Goal: Information Seeking & Learning: Learn about a topic

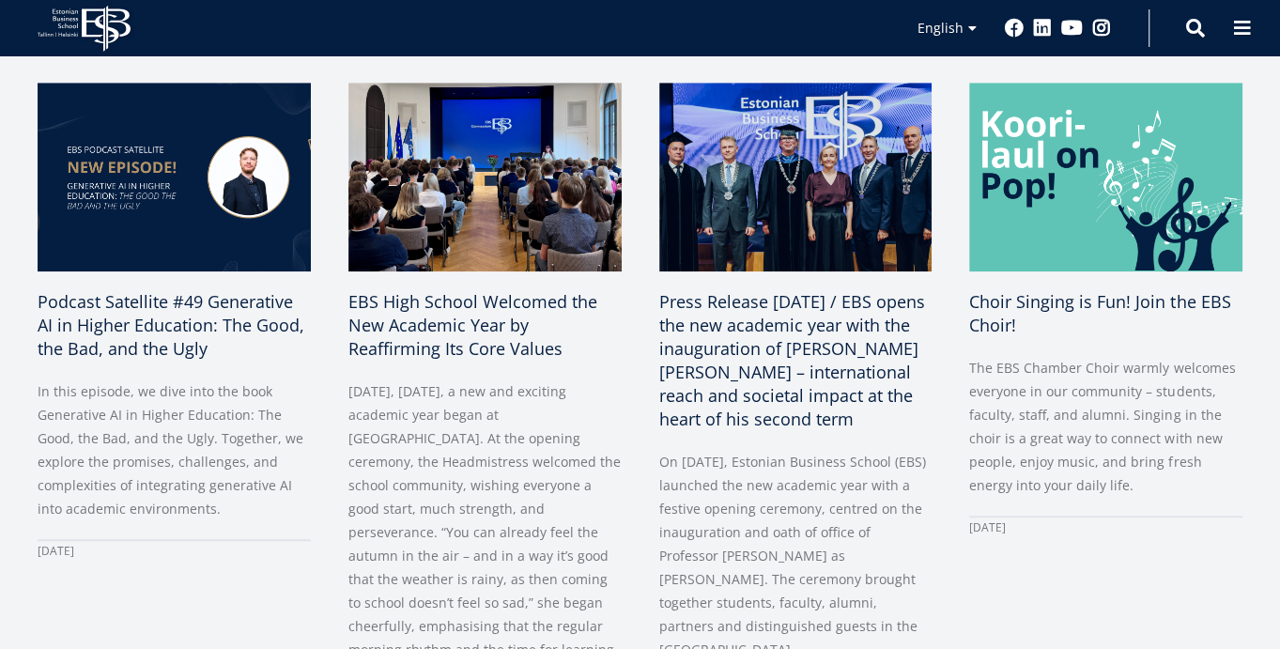
scroll to position [770, 0]
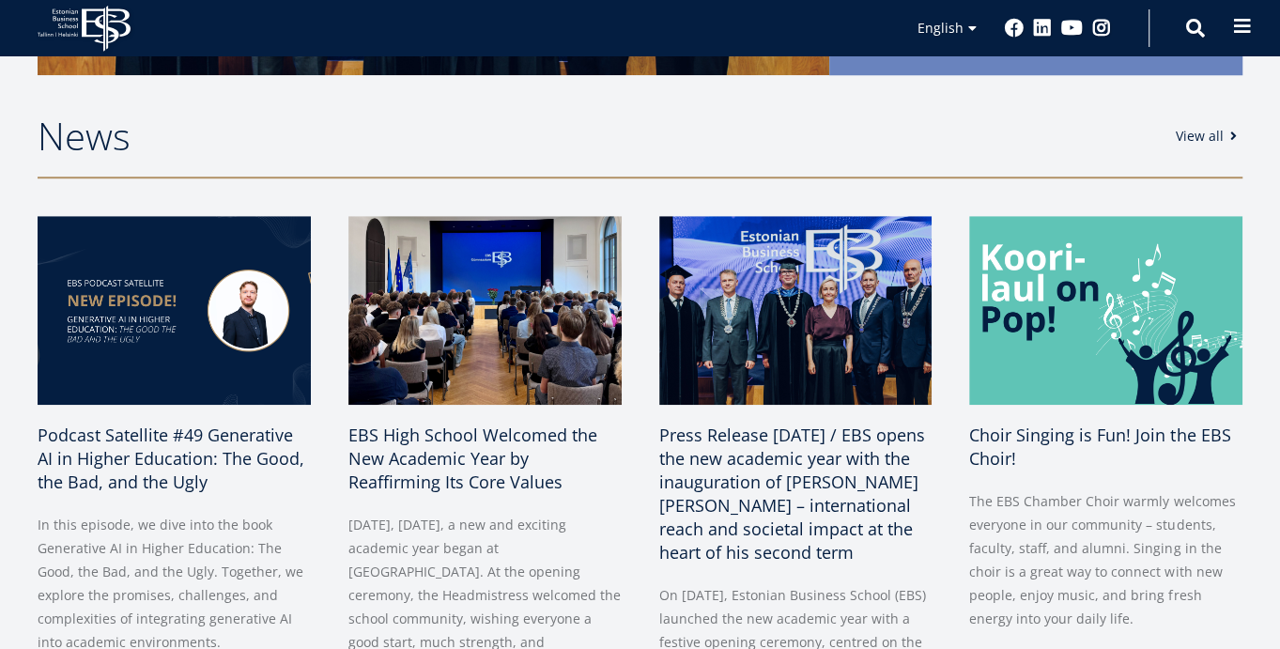
click at [1233, 19] on span at bounding box center [1242, 26] width 19 height 19
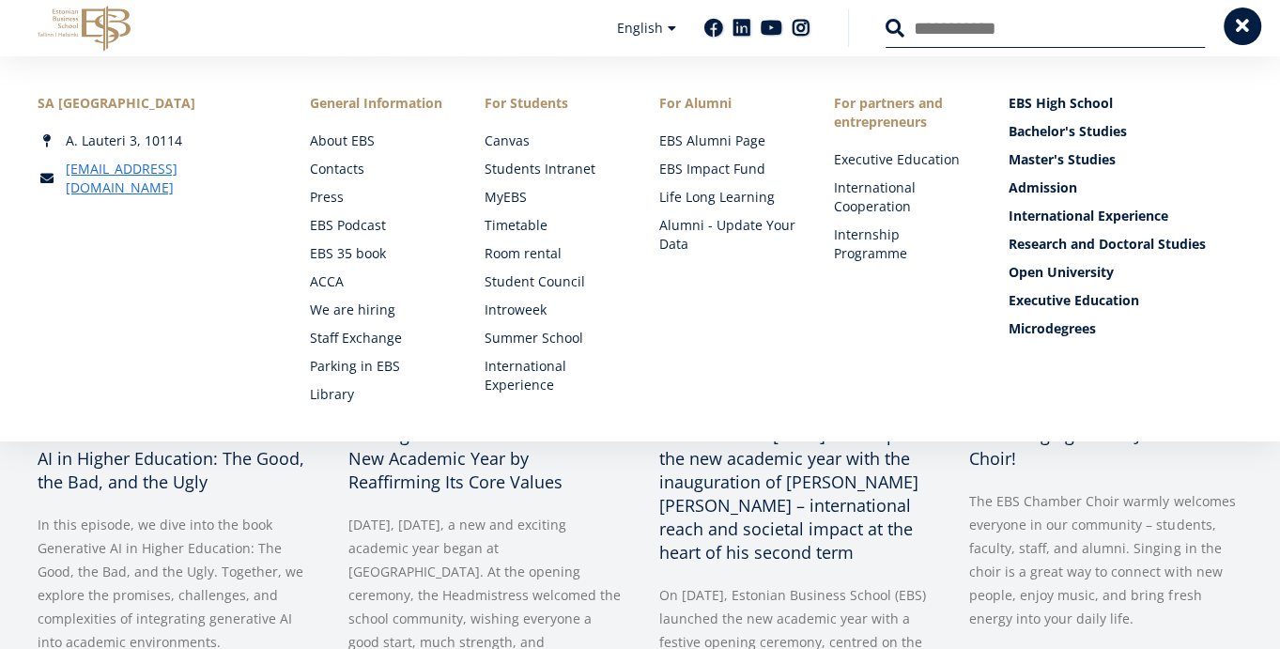
click at [1238, 24] on span at bounding box center [1242, 26] width 19 height 19
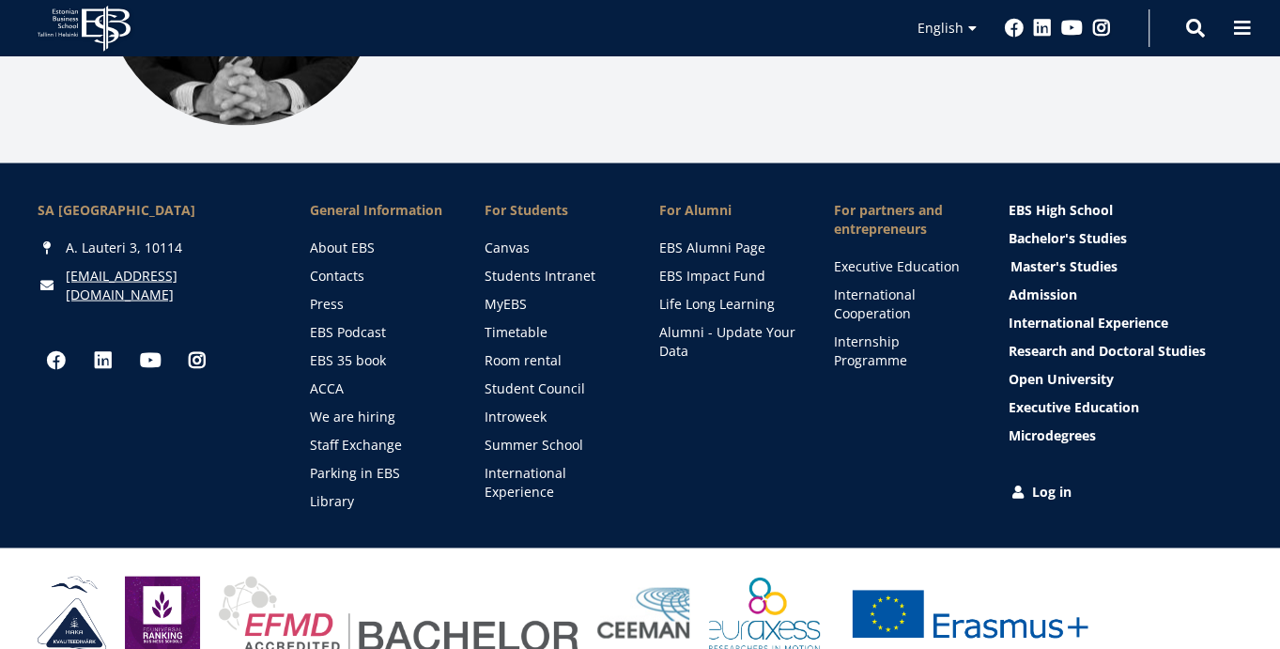
scroll to position [2563, 0]
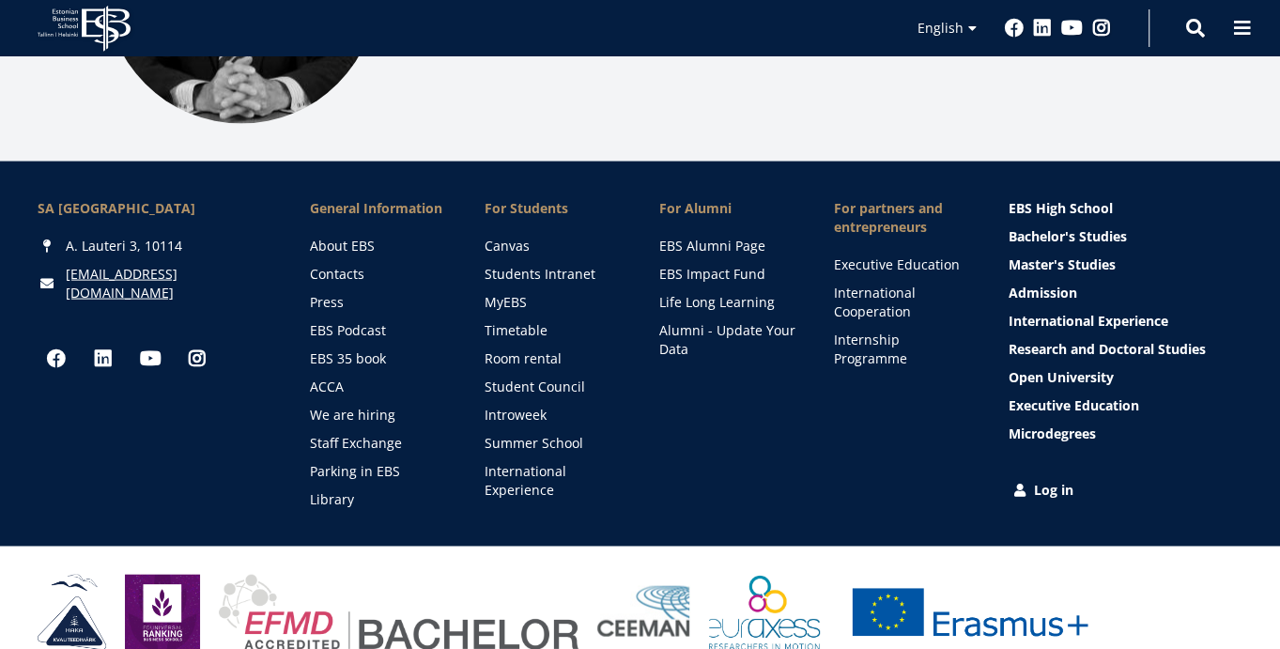
click at [1039, 481] on link "Log in" at bounding box center [1128, 490] width 234 height 19
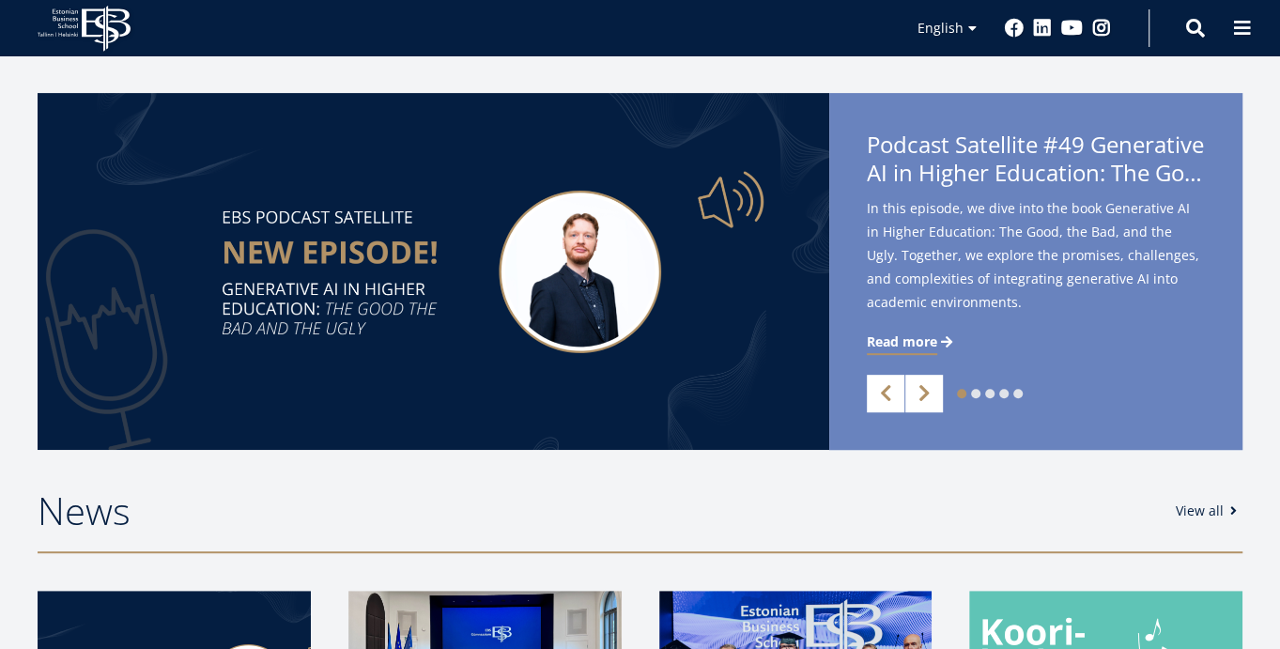
scroll to position [11, 0]
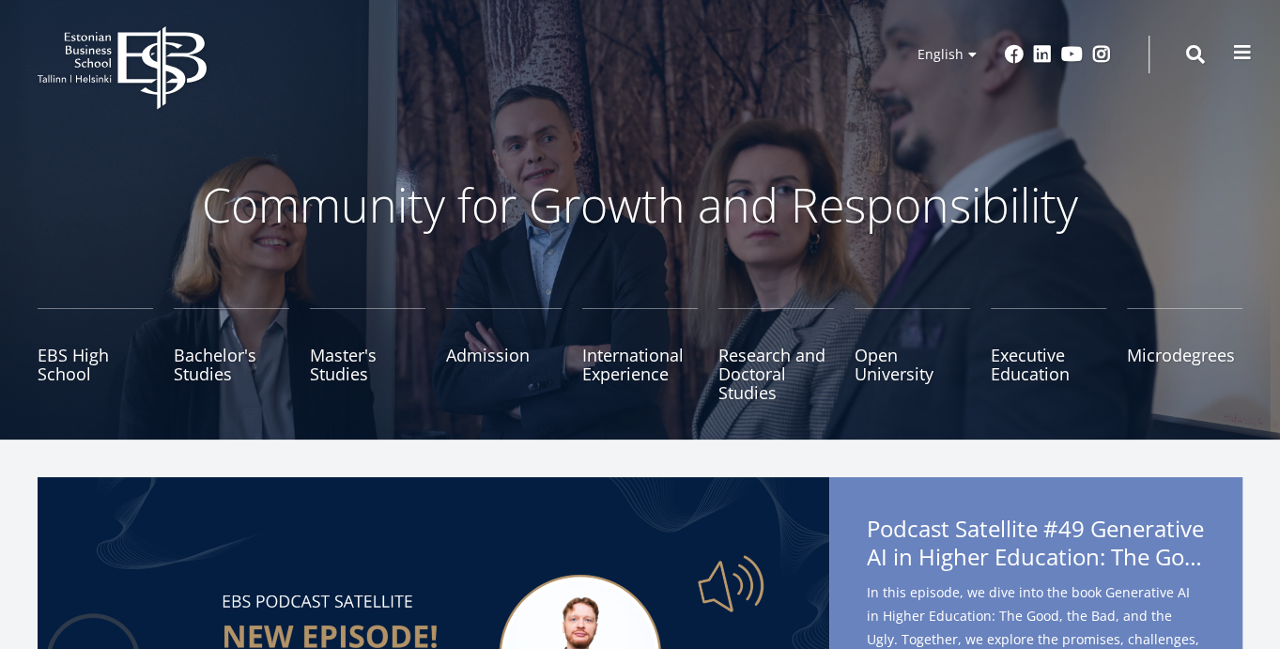
click at [1247, 55] on span at bounding box center [1242, 52] width 19 height 19
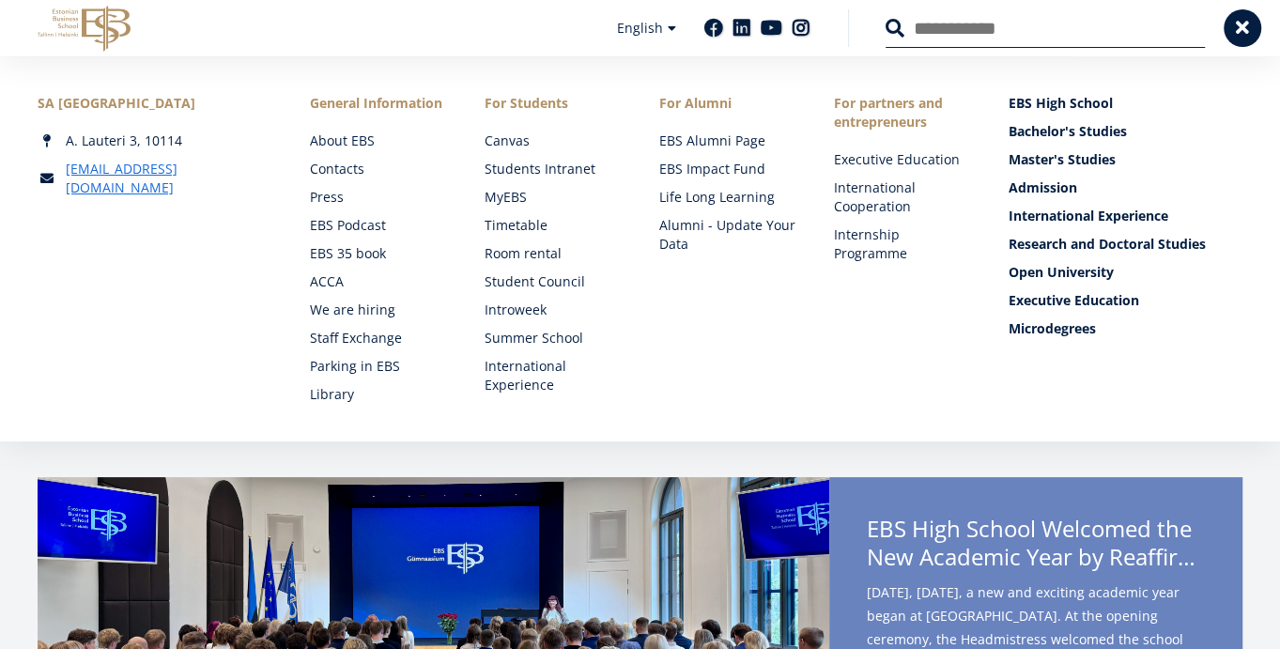
click at [312, 406] on div "SA Estonian Business School A. Lauteri 3, 10114 ebs@ebs.ee Social Links Faceboo…" at bounding box center [640, 248] width 1280 height 385
click at [317, 399] on link "Library" at bounding box center [379, 394] width 137 height 19
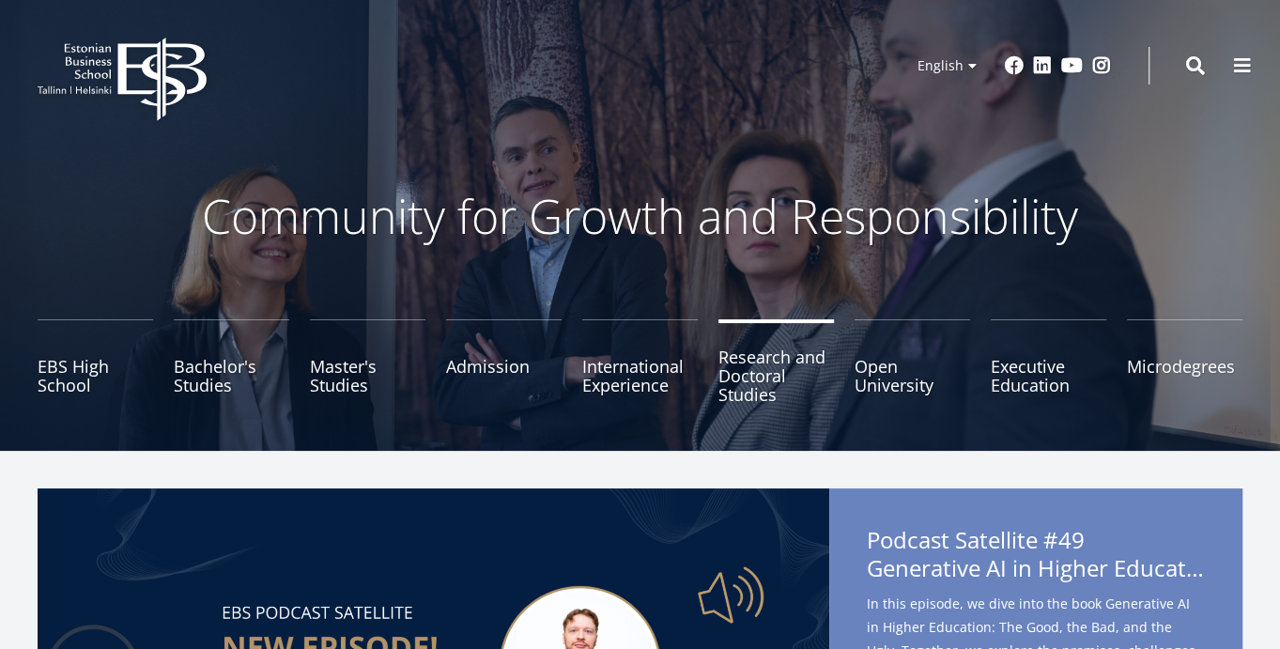
click at [755, 367] on link "Research and Doctoral Studies" at bounding box center [777, 366] width 116 height 94
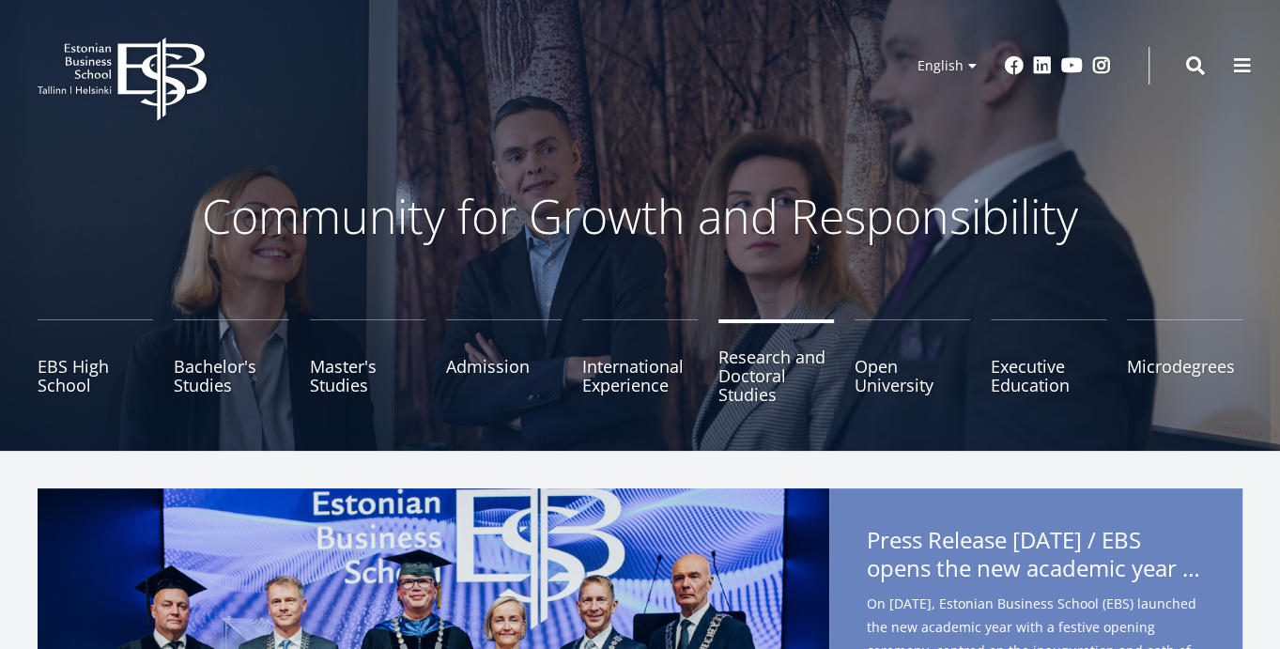
click at [765, 387] on link "Research and Doctoral Studies" at bounding box center [777, 366] width 116 height 94
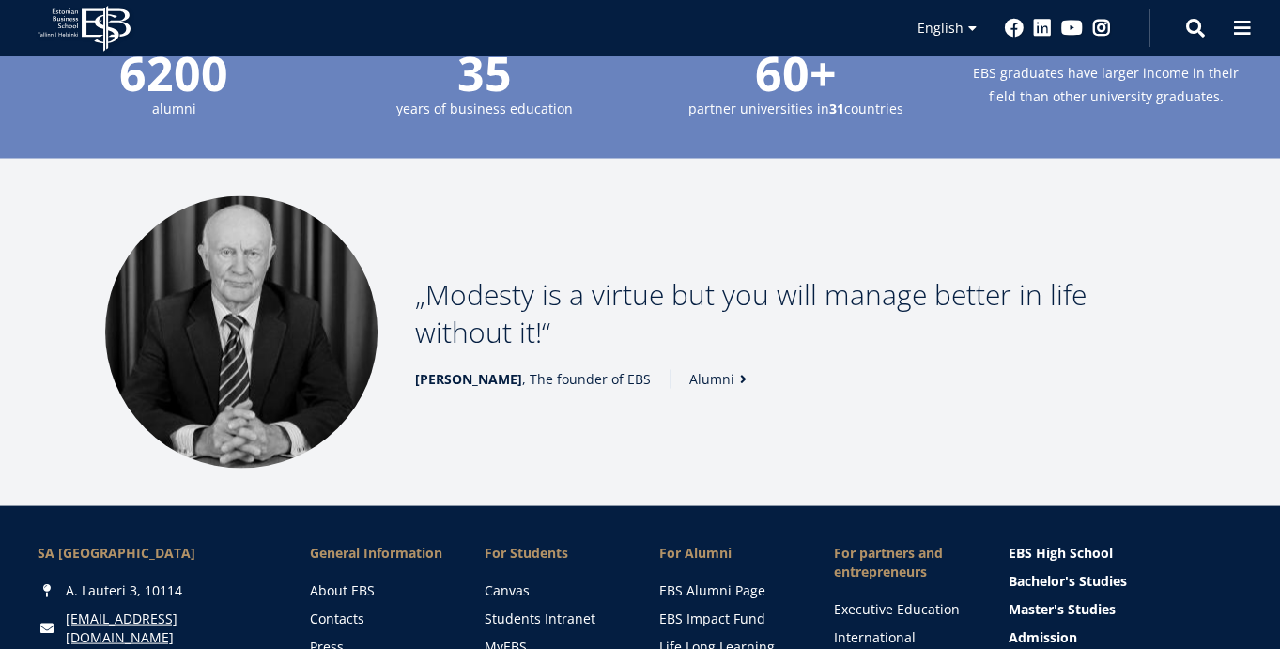
scroll to position [2563, 0]
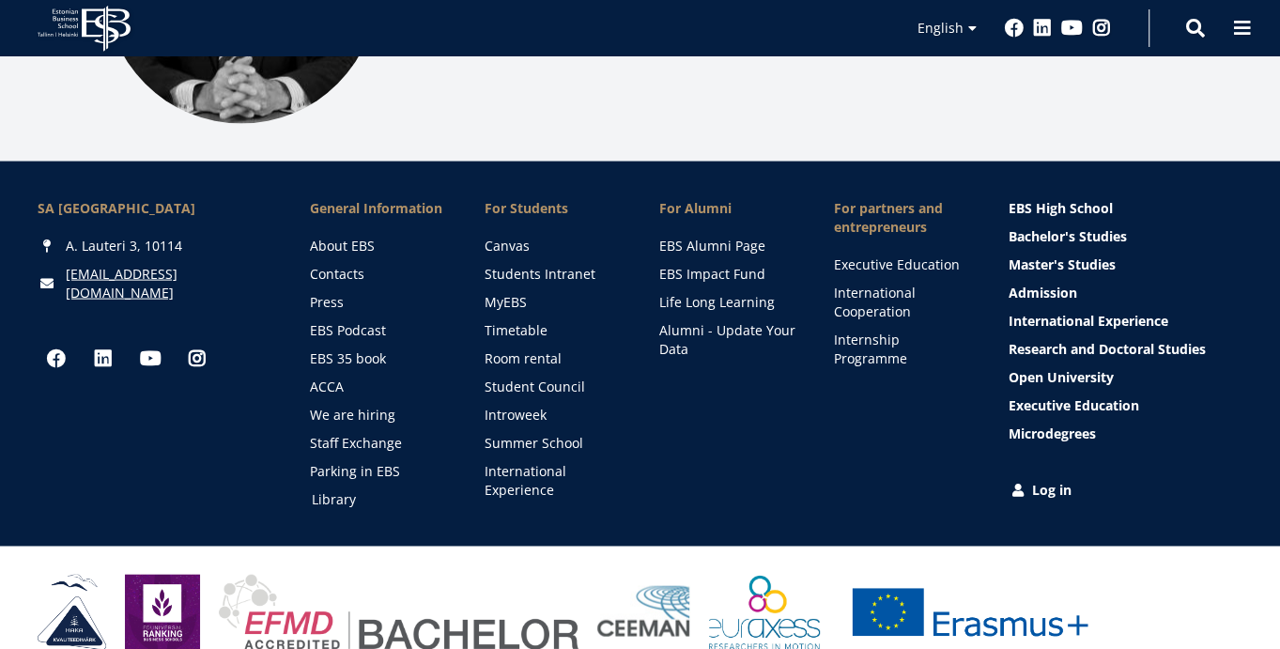
click at [332, 490] on link "Library" at bounding box center [379, 499] width 137 height 19
